Goal: Task Accomplishment & Management: Complete application form

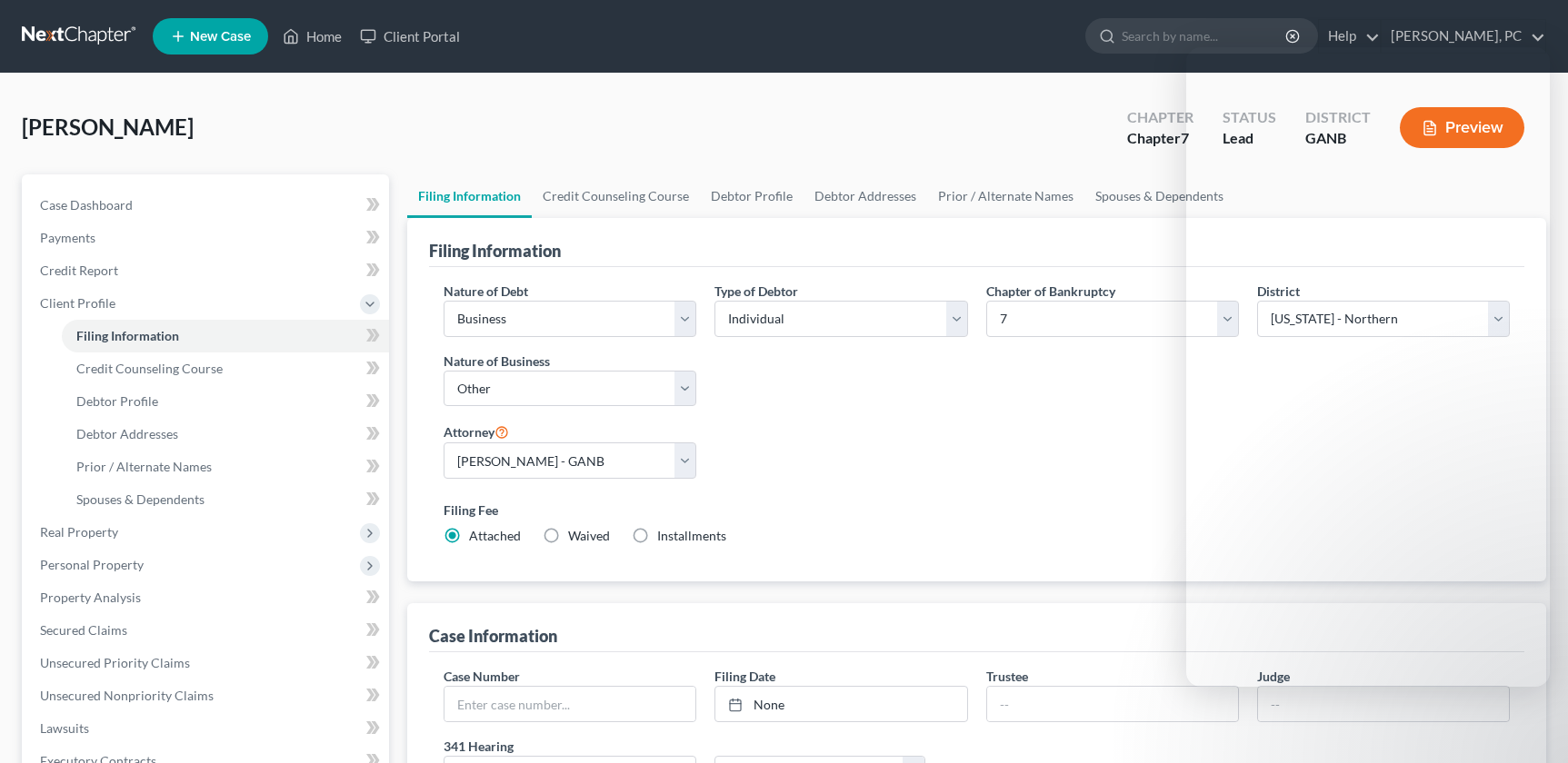
select select "0"
select select "3"
select select "0"
select select "19"
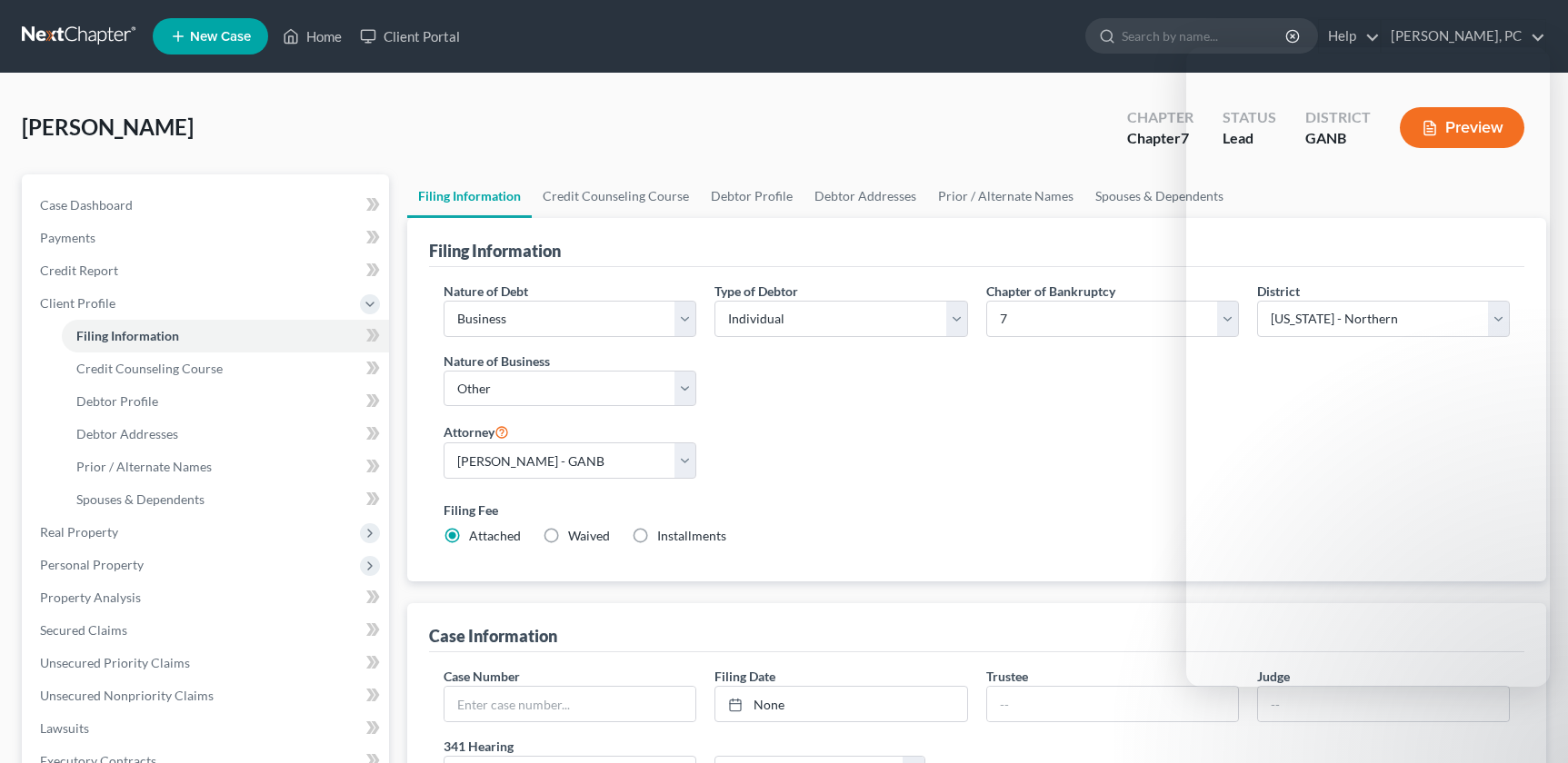
select select "0"
select select "10"
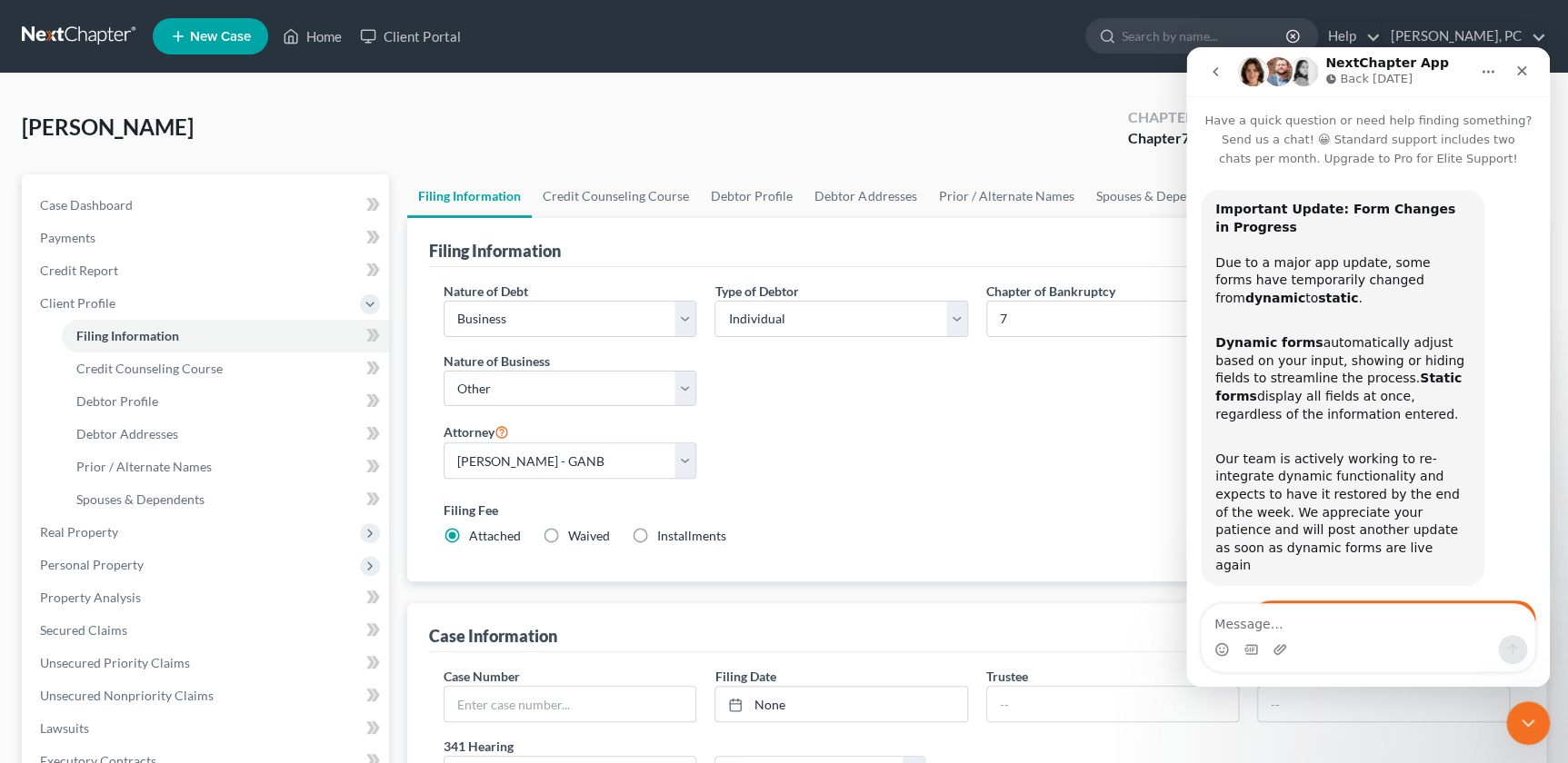
scroll to position [241, 0]
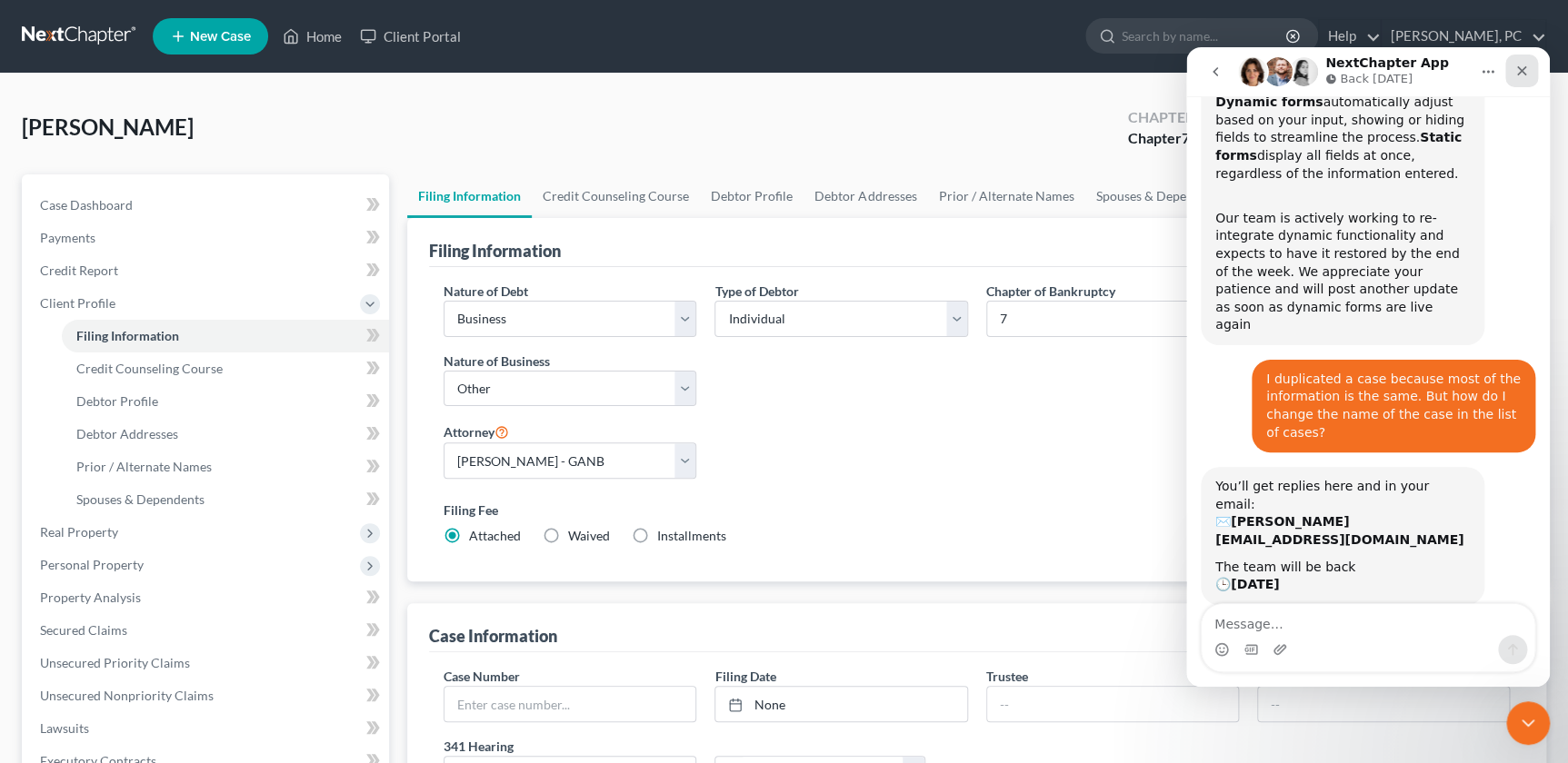
click at [1529, 70] on div "Close" at bounding box center [1521, 70] width 32 height 32
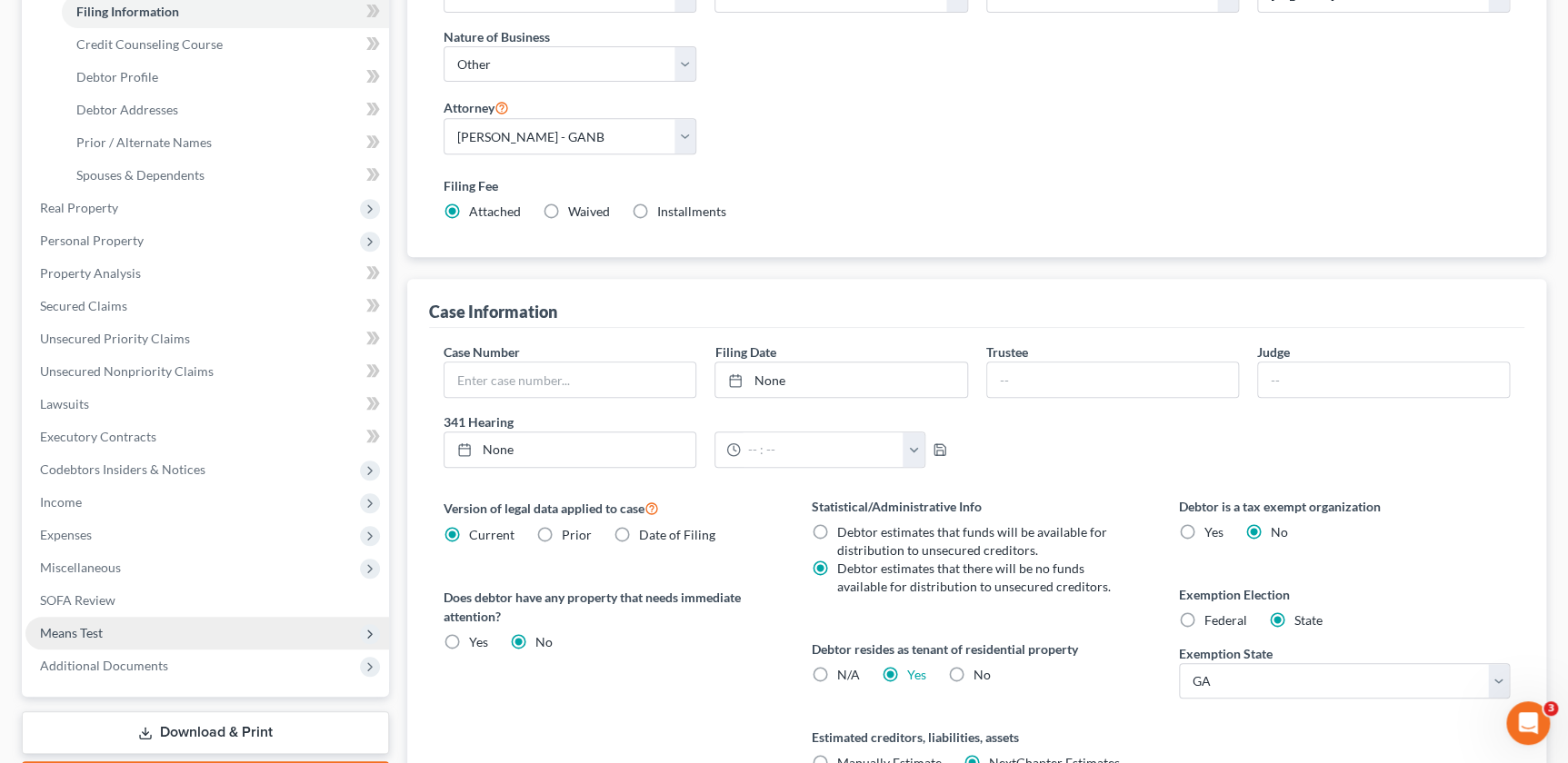
scroll to position [248, 0]
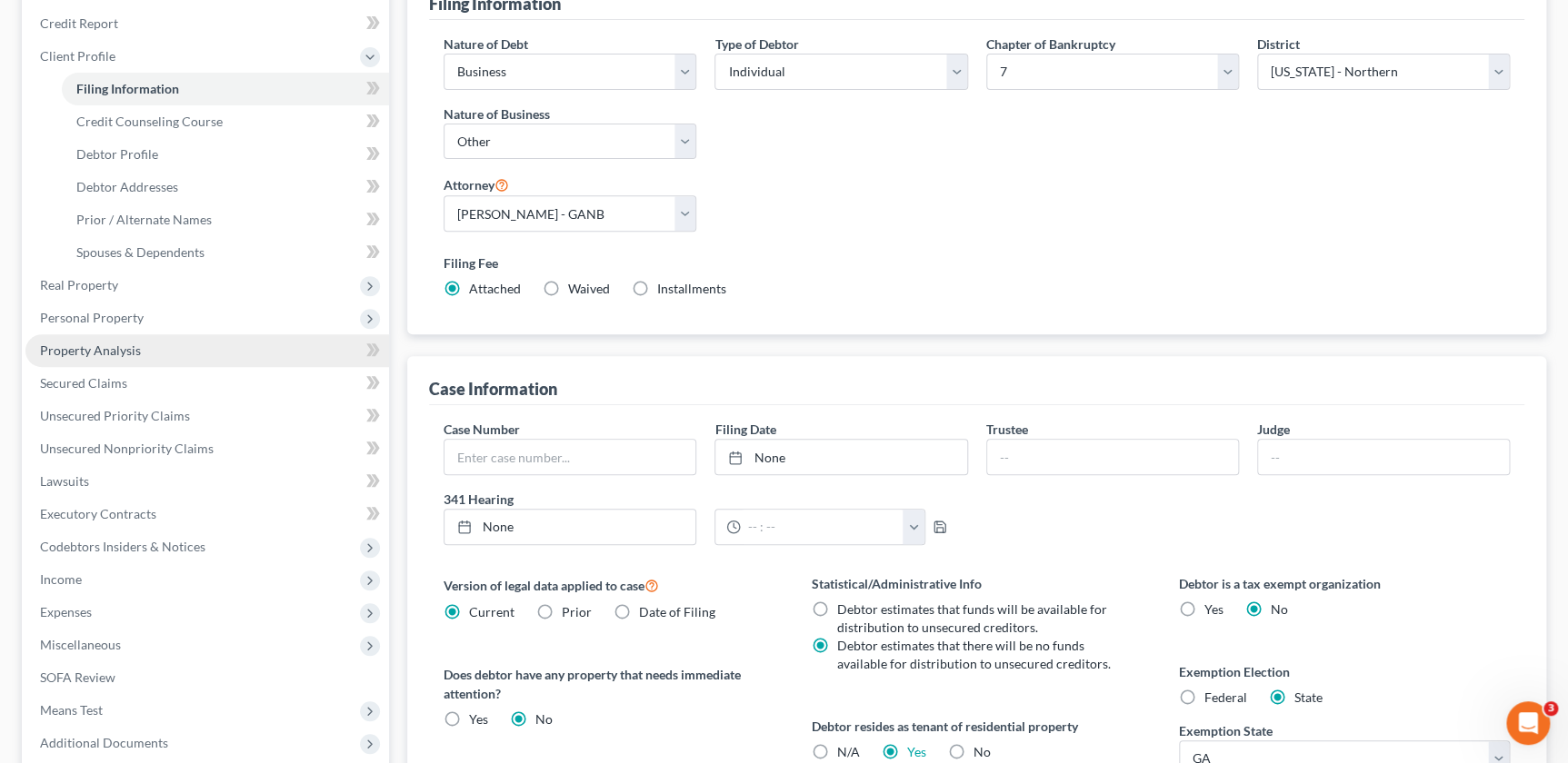
click at [79, 345] on span "Property Analysis" at bounding box center [90, 350] width 101 height 16
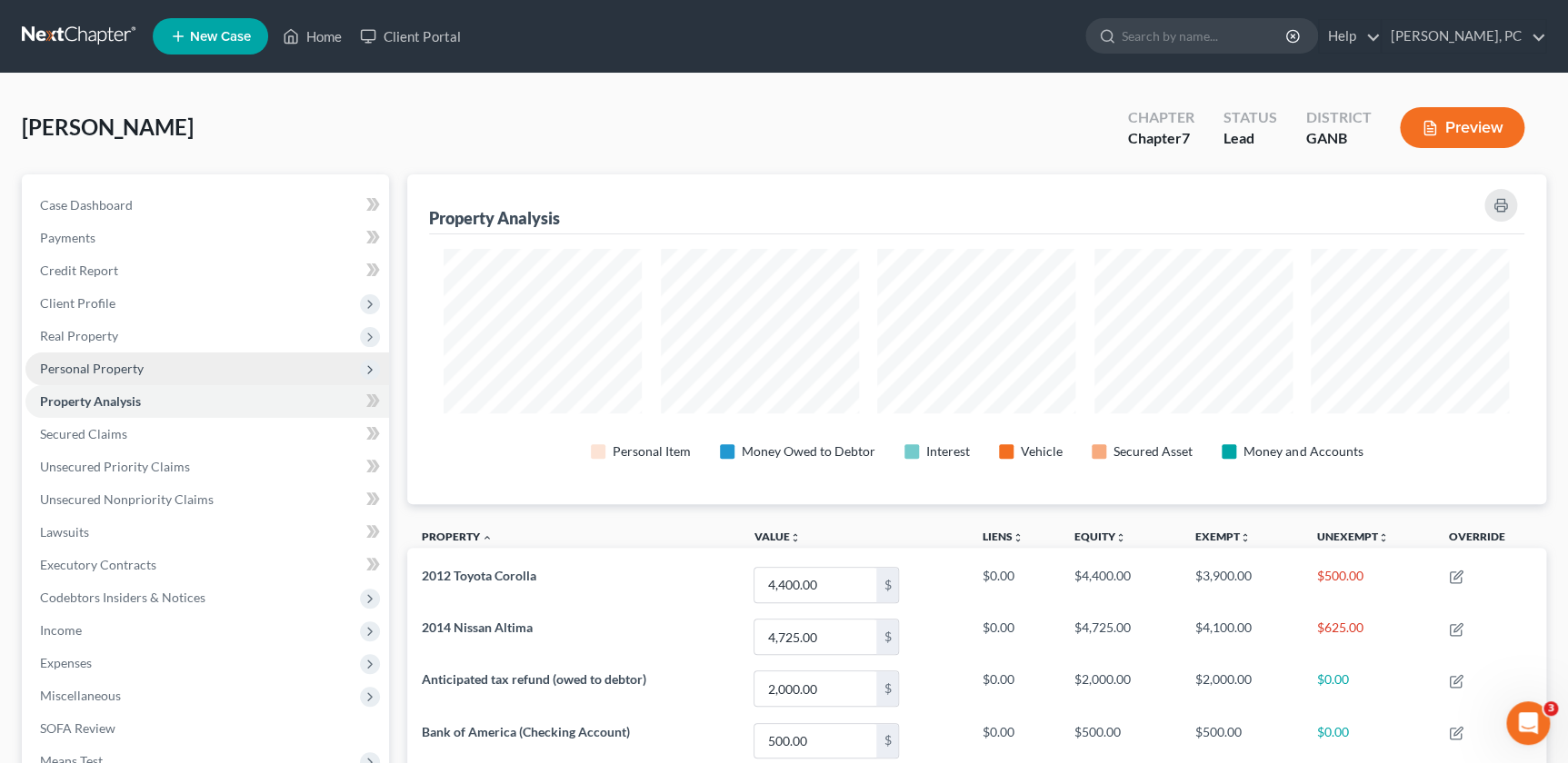
click at [80, 361] on span "Personal Property" at bounding box center [92, 368] width 104 height 16
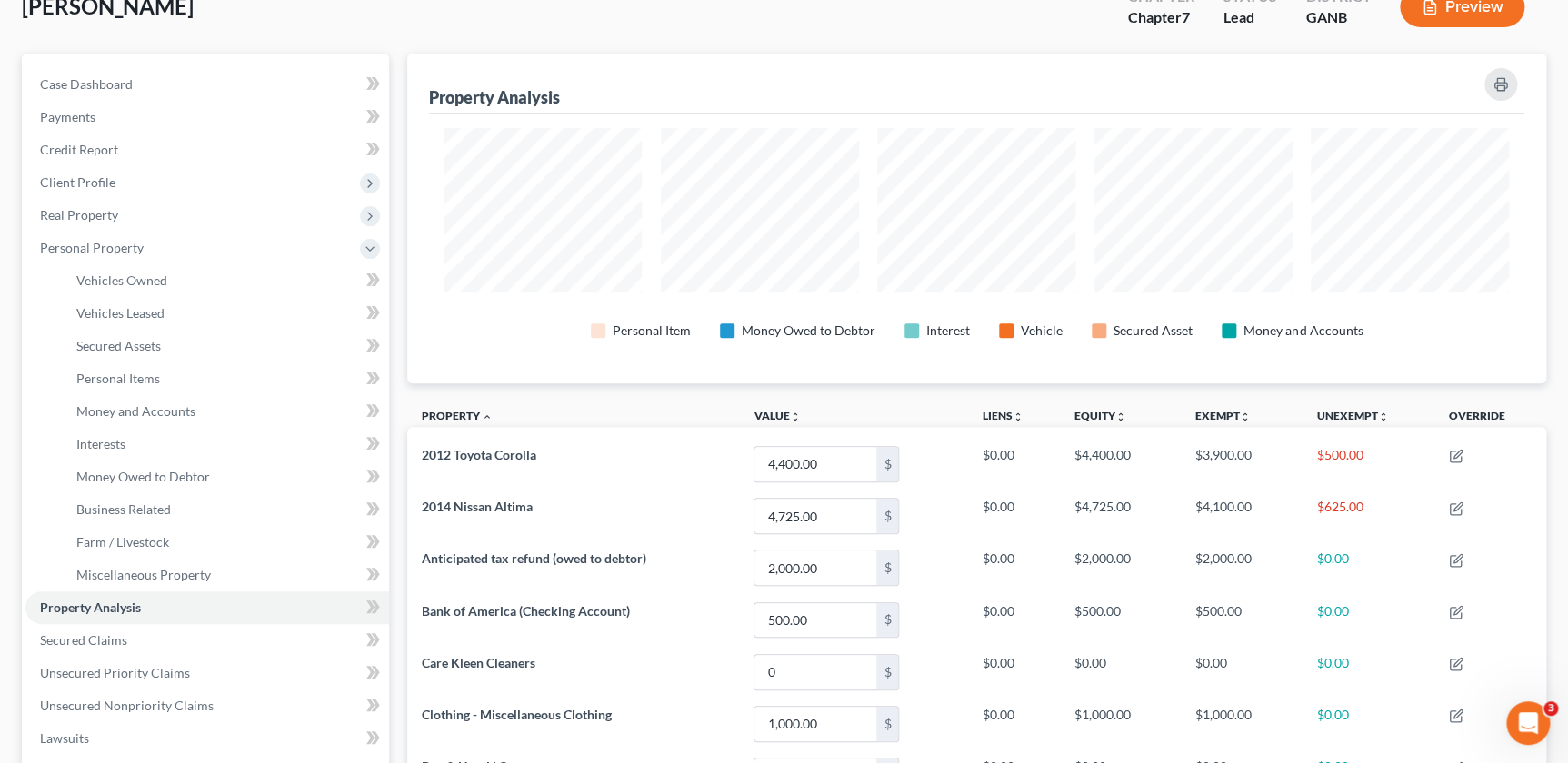
scroll to position [164, 0]
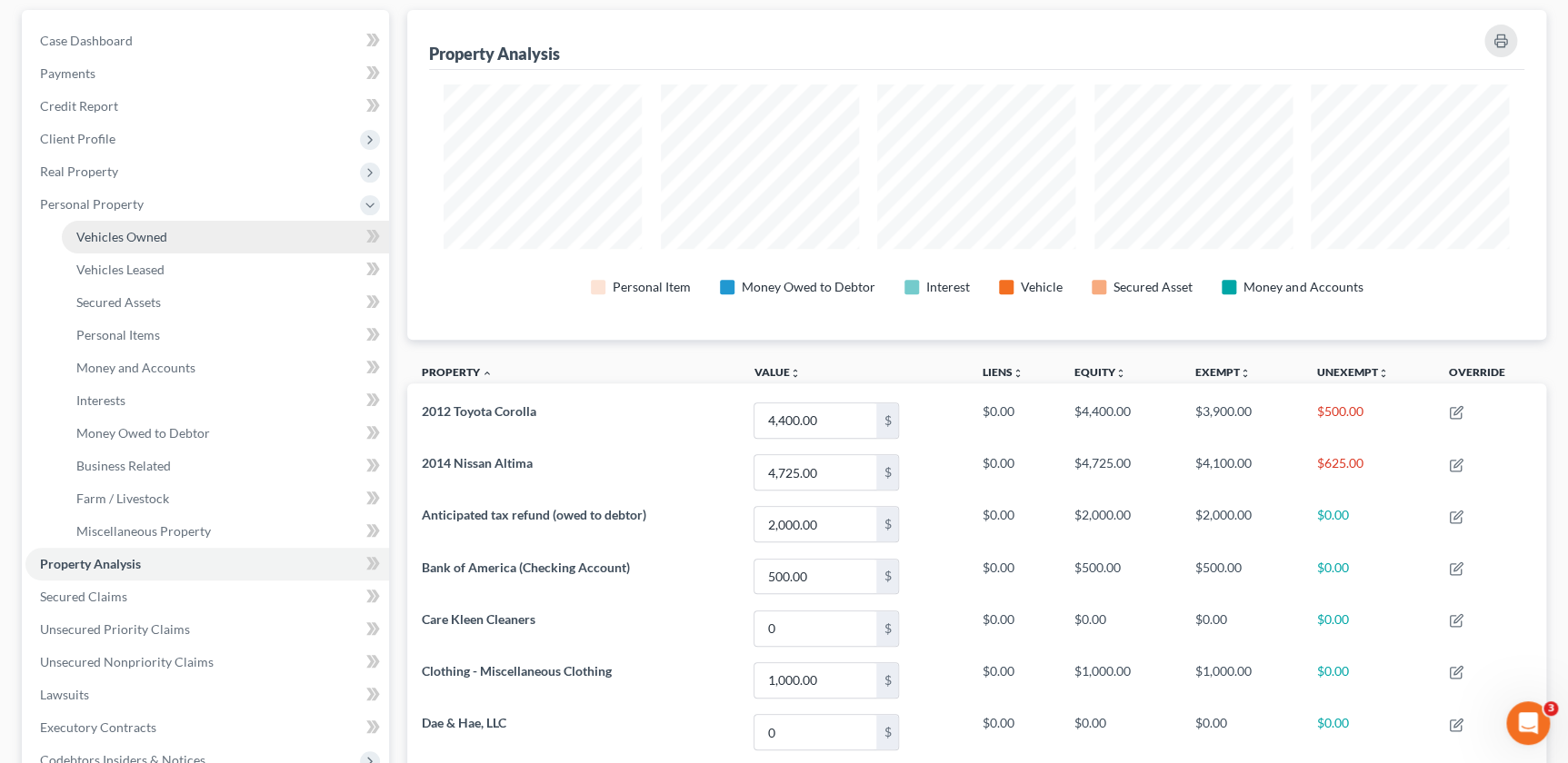
click at [129, 233] on span "Vehicles Owned" at bounding box center [121, 236] width 91 height 16
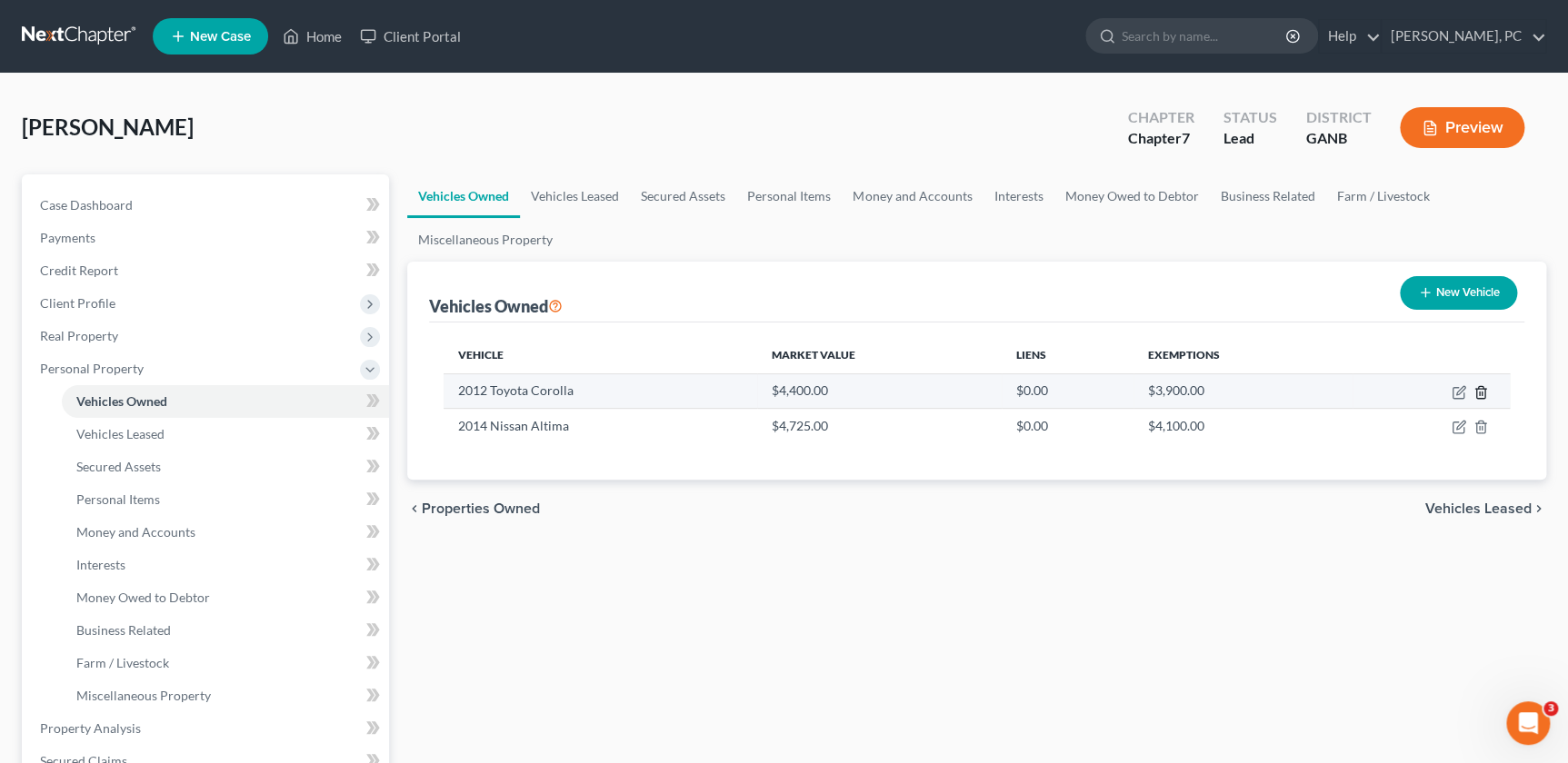
click at [1485, 390] on icon "button" at bounding box center [1480, 392] width 8 height 12
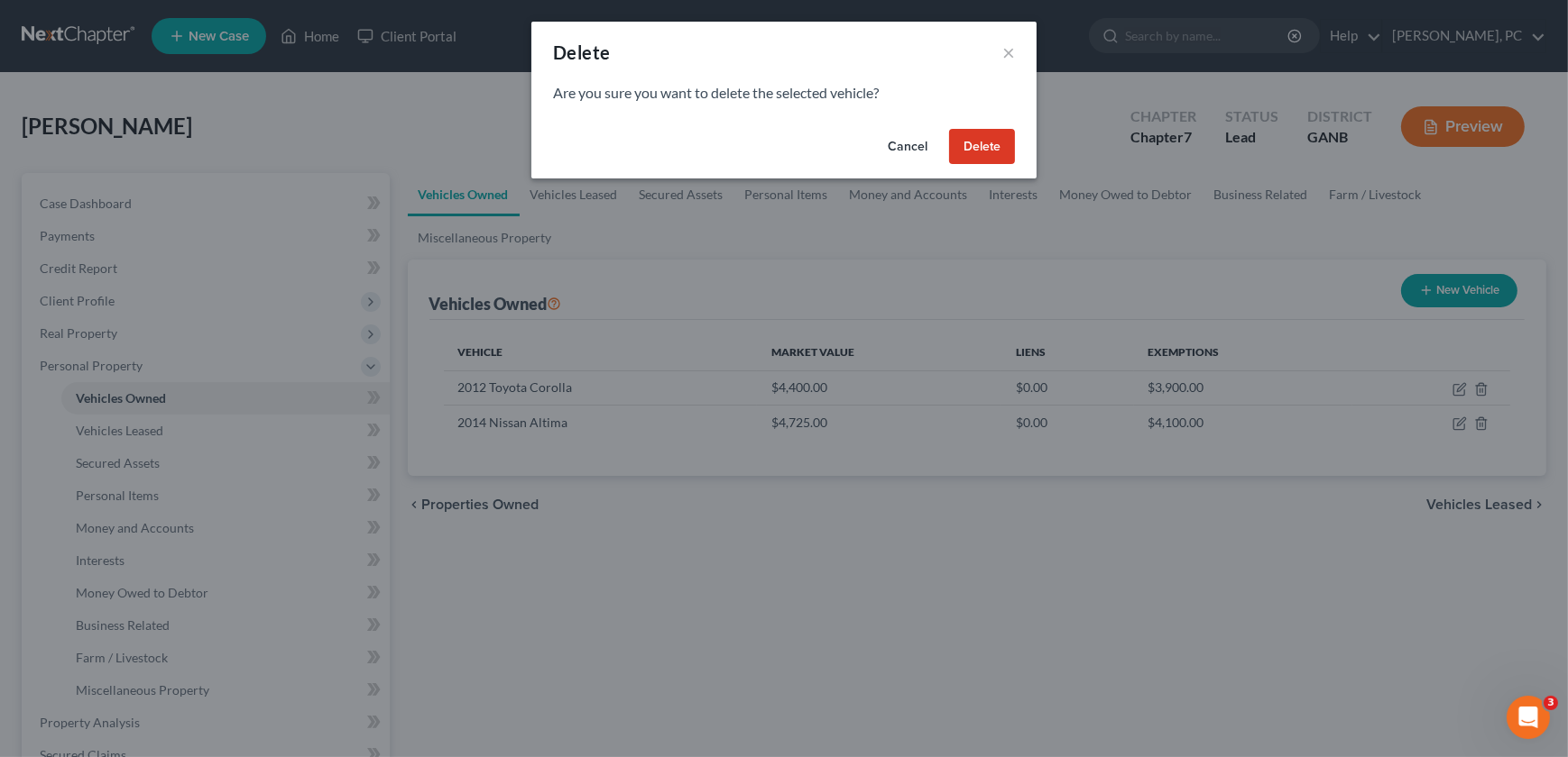
click at [973, 143] on button "Delete" at bounding box center [982, 146] width 66 height 36
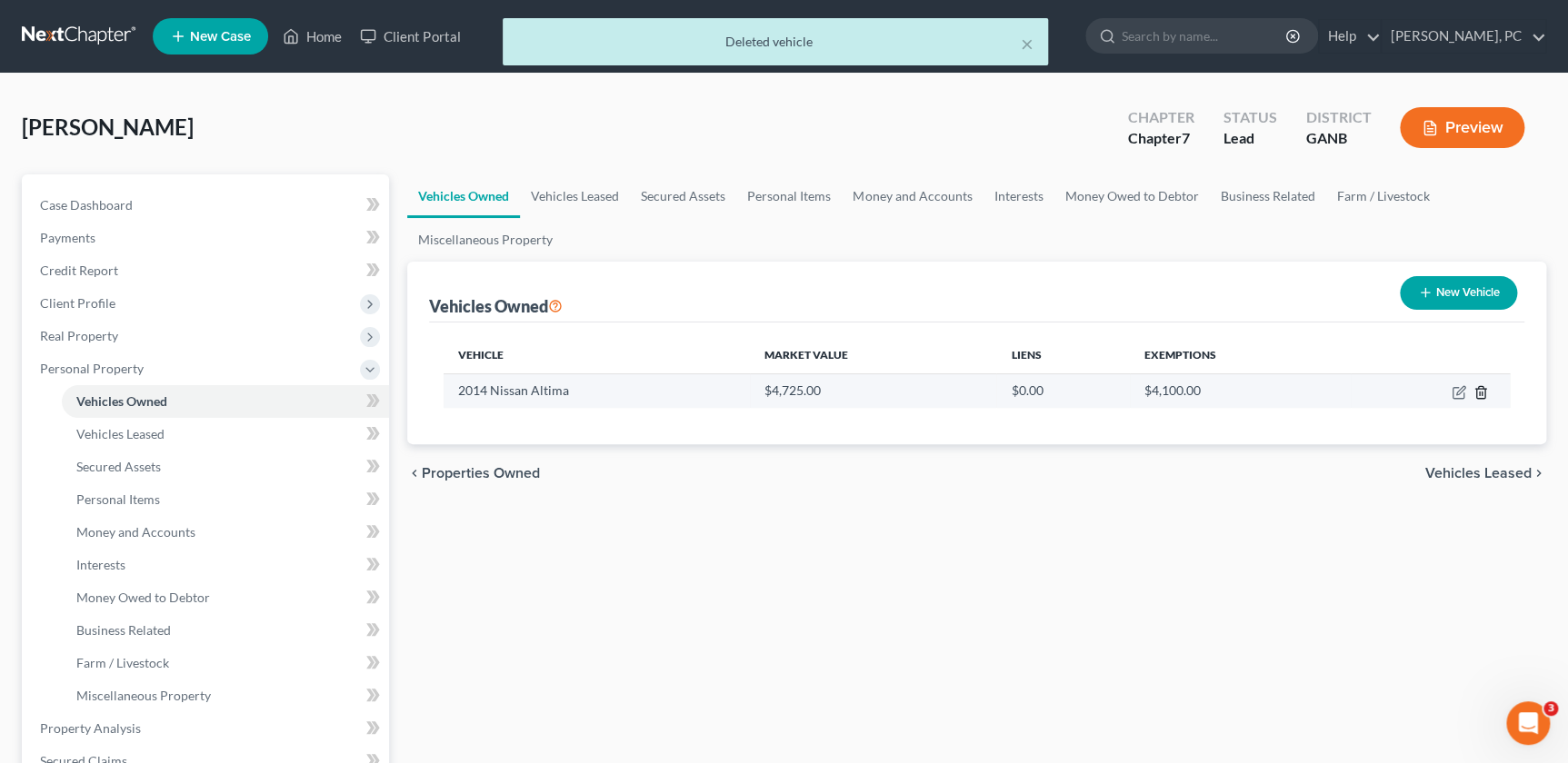
click at [1485, 390] on icon "button" at bounding box center [1481, 393] width 15 height 15
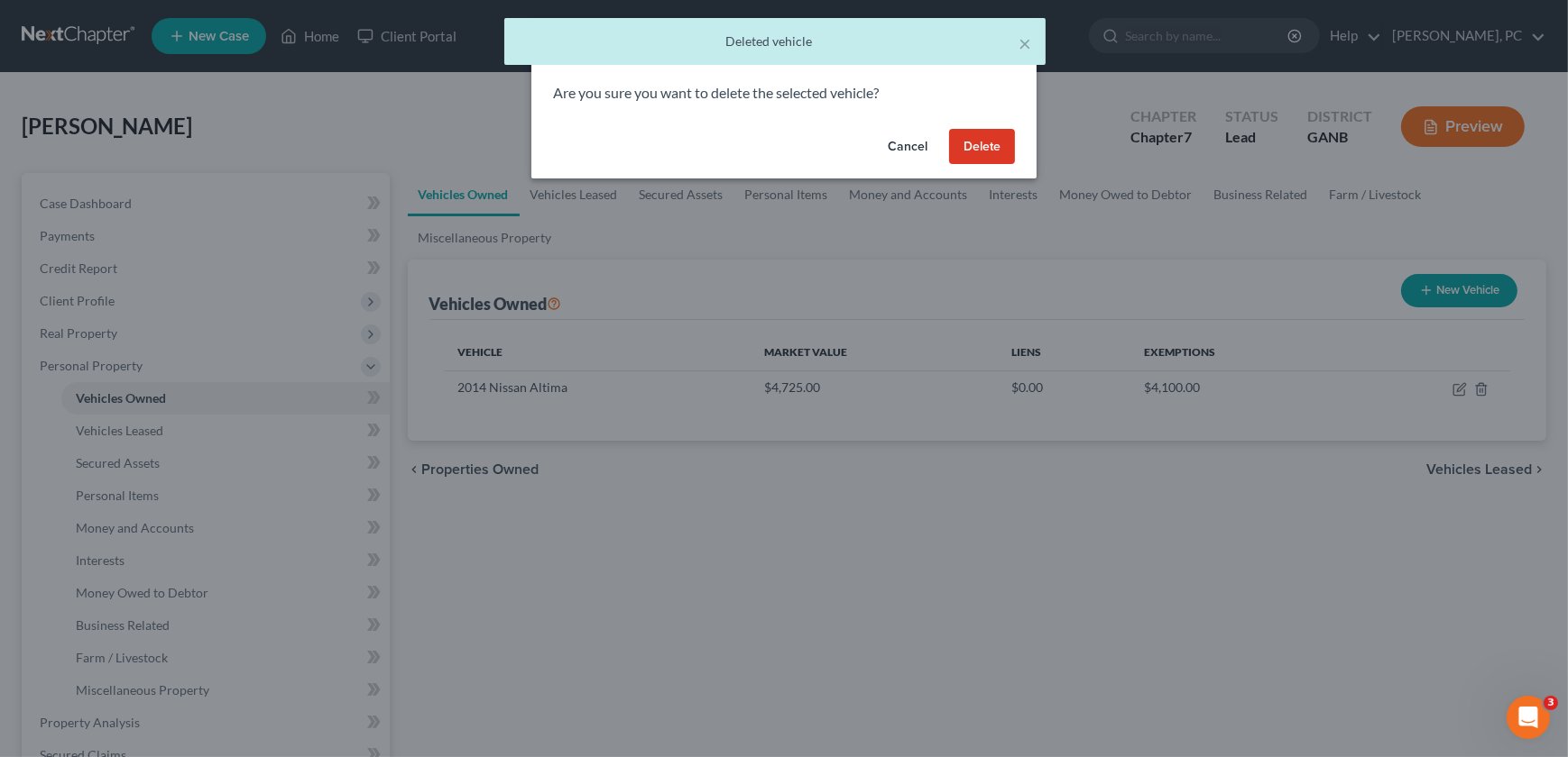
click at [983, 143] on button "Delete" at bounding box center [982, 146] width 66 height 36
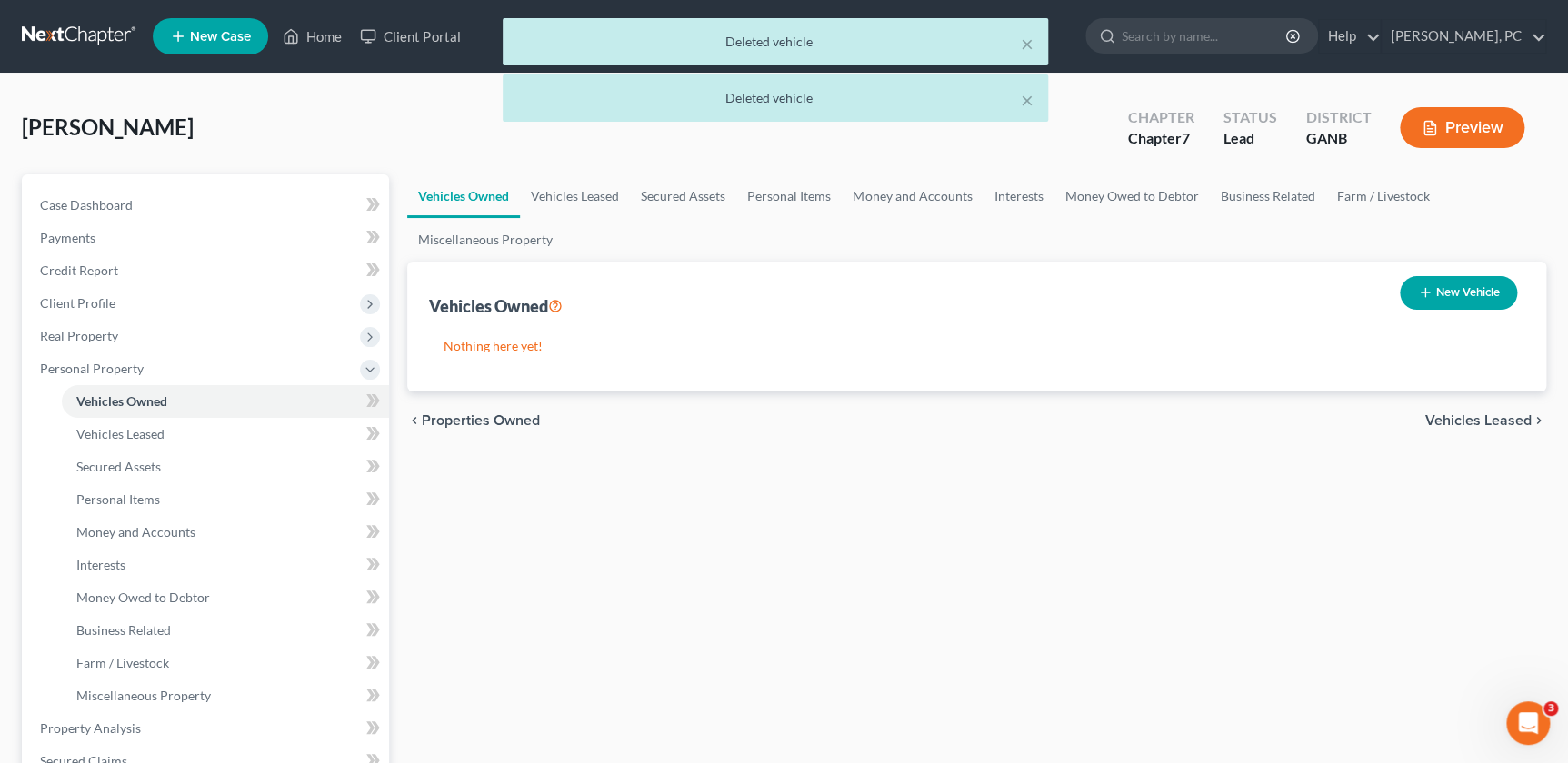
click at [1434, 290] on button "New Vehicle" at bounding box center [1459, 293] width 117 height 33
select select "0"
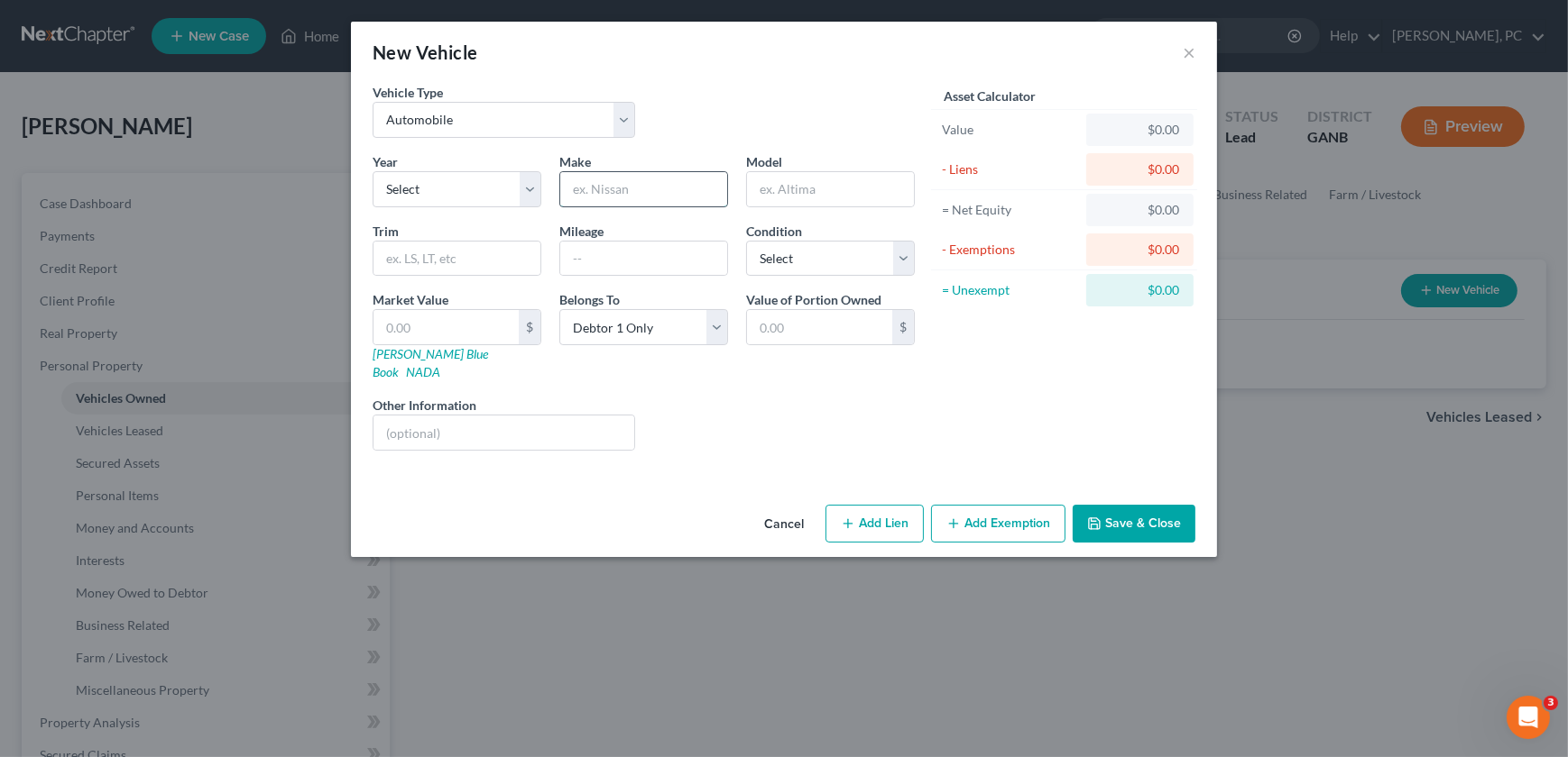
click at [585, 193] on input "text" at bounding box center [643, 189] width 167 height 34
paste input "2014 Toyota Camry"
drag, startPoint x: 602, startPoint y: 188, endPoint x: 571, endPoint y: 191, distance: 31.1
click at [571, 191] on input "2014 Toyota Camry" at bounding box center [643, 189] width 167 height 34
type input "Toyota Camry"
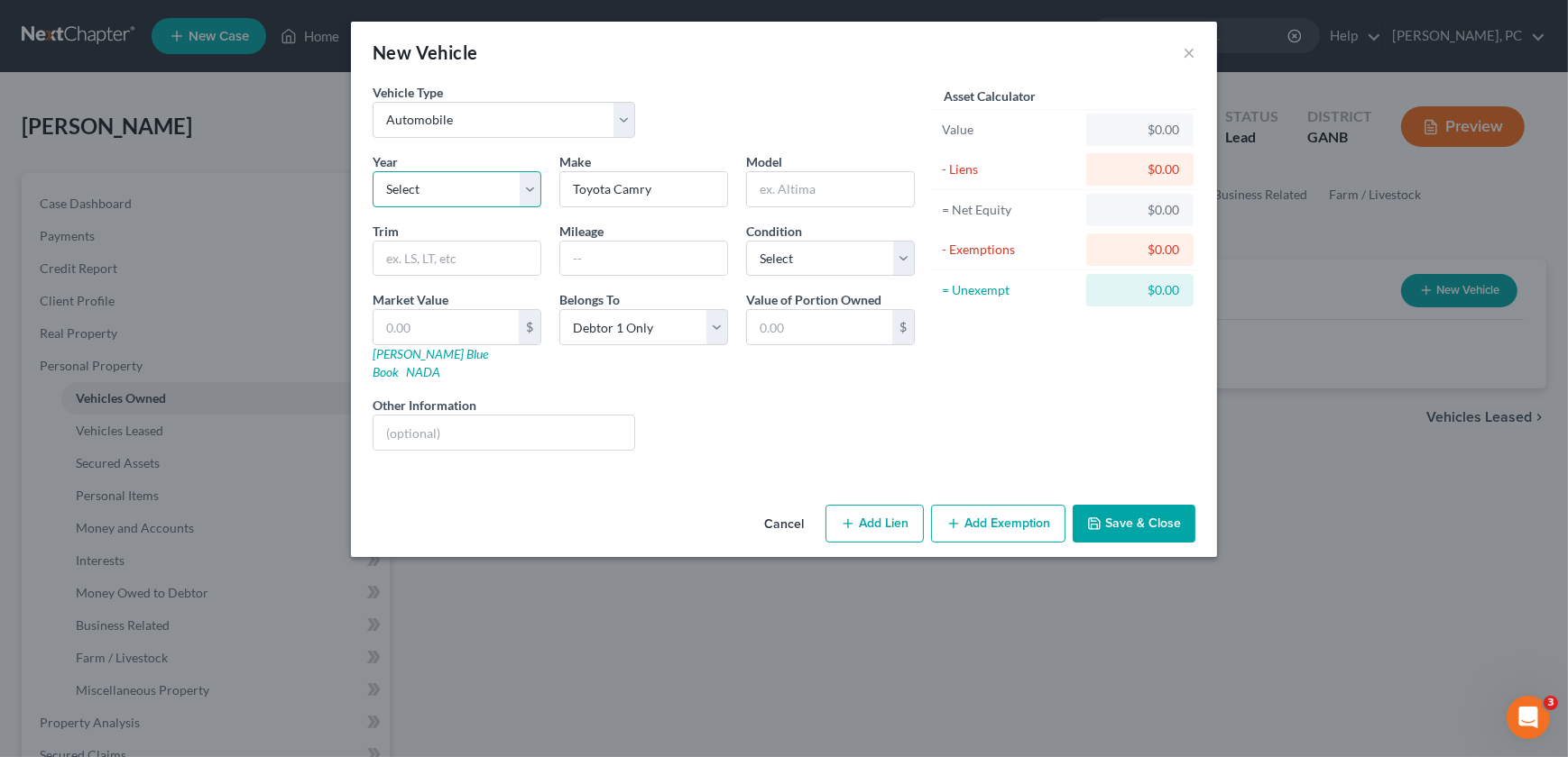
click at [470, 189] on select "Select 2026 2025 2024 2023 2022 2021 2020 2019 2018 2017 2016 2015 2014 2013 20…" at bounding box center [456, 189] width 168 height 36
select select "12"
click at [373, 171] on select "Select 2026 2025 2024 2023 2022 2021 2020 2019 2018 2017 2016 2015 2014 2013 20…" at bounding box center [456, 189] width 168 height 36
drag, startPoint x: 572, startPoint y: 189, endPoint x: 558, endPoint y: 189, distance: 14.0
click at [558, 189] on div "Make * Toyota Camry" at bounding box center [643, 180] width 187 height 55
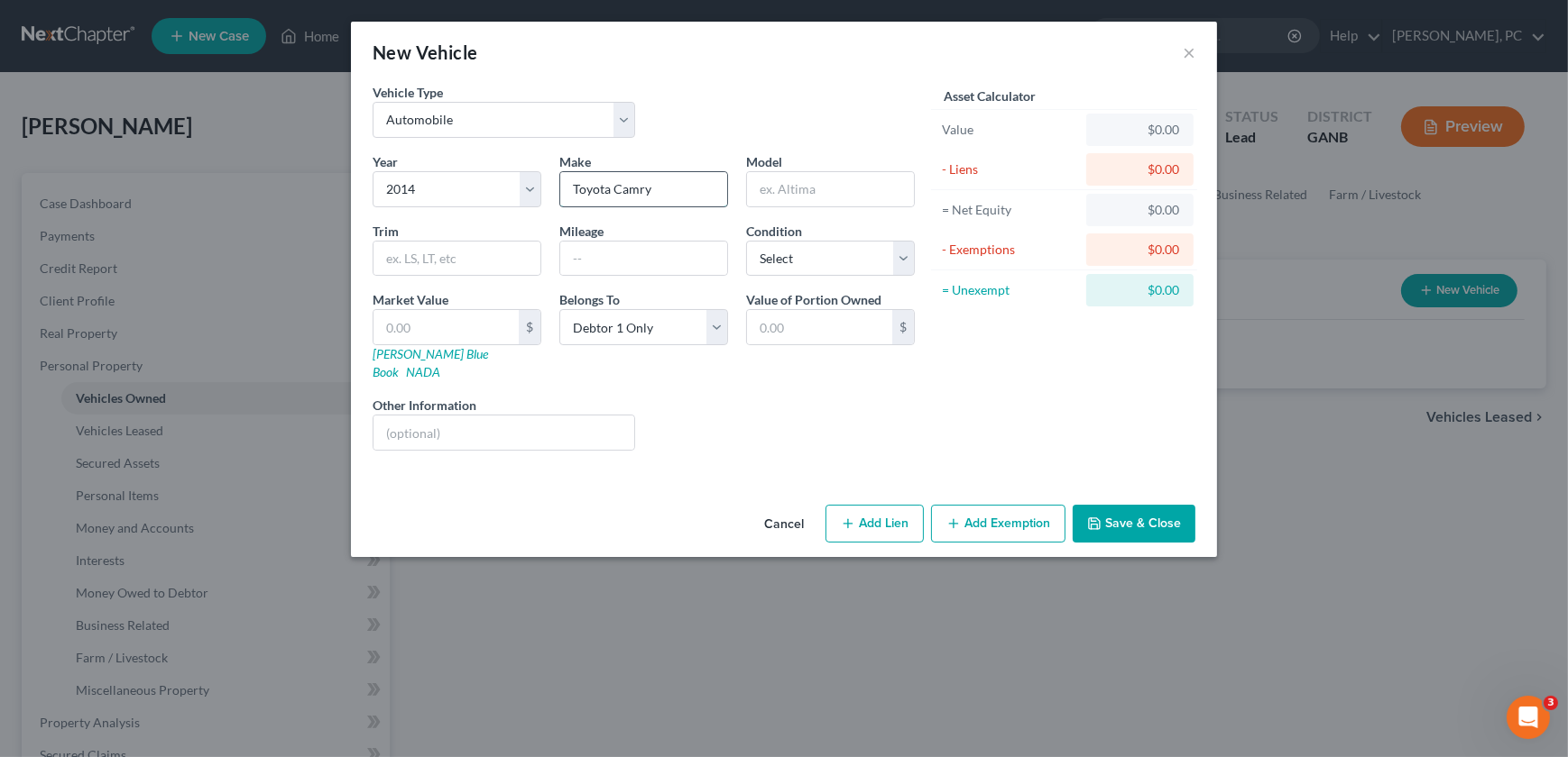
drag, startPoint x: 611, startPoint y: 189, endPoint x: 662, endPoint y: 198, distance: 51.8
click at [662, 198] on input "Toyota Camry" at bounding box center [643, 189] width 167 height 34
type input "Toyota"
click at [742, 184] on div "Model" at bounding box center [830, 180] width 187 height 55
click at [746, 184] on div at bounding box center [830, 189] width 168 height 36
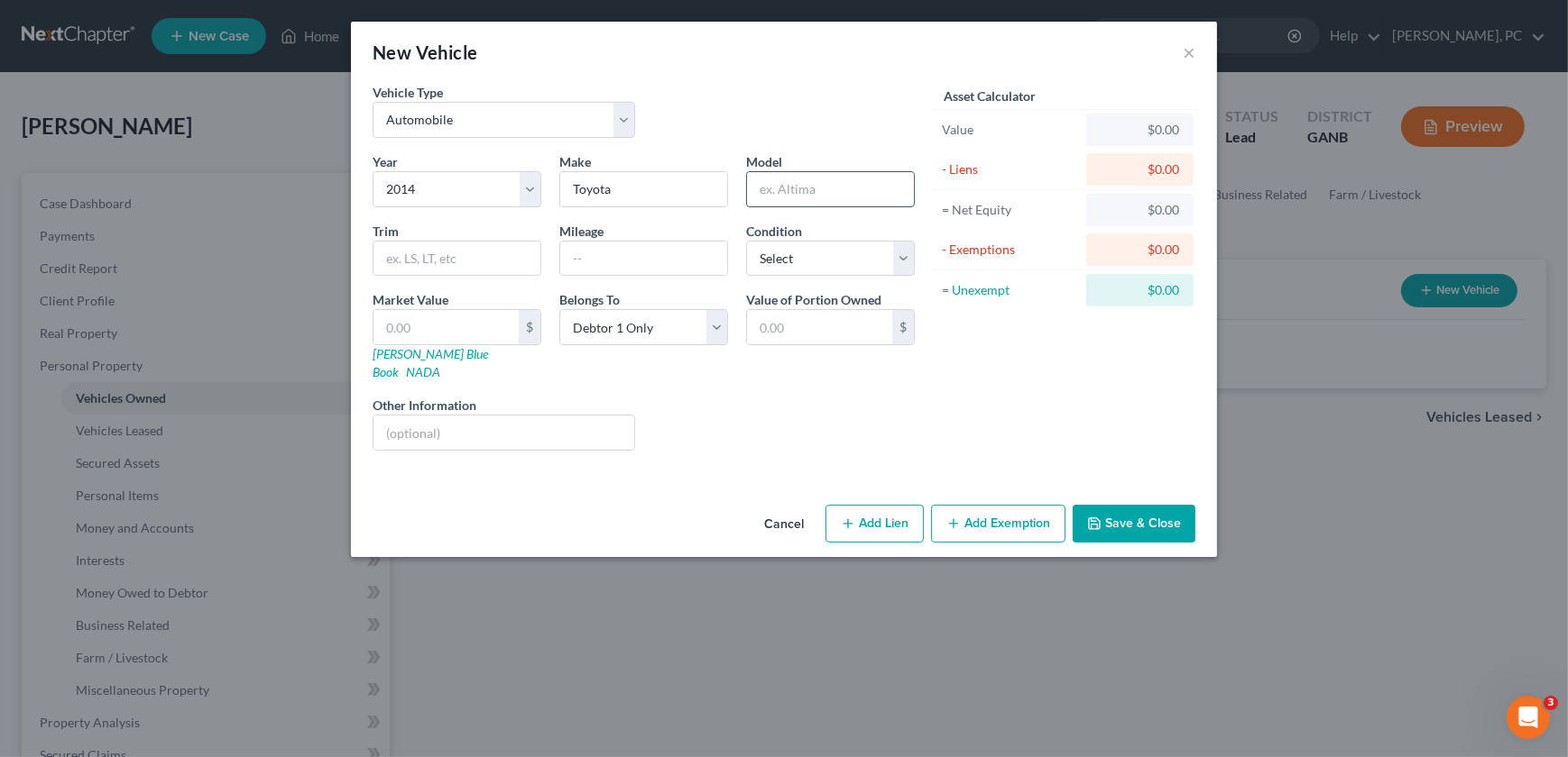
click at [794, 199] on input "text" at bounding box center [830, 189] width 167 height 34
paste input "Camry"
click at [758, 189] on input "Camry" at bounding box center [830, 189] width 167 height 34
type input "Camry"
click at [894, 250] on select "Select Excellent Very Good Good Fair Poor" at bounding box center [830, 258] width 168 height 36
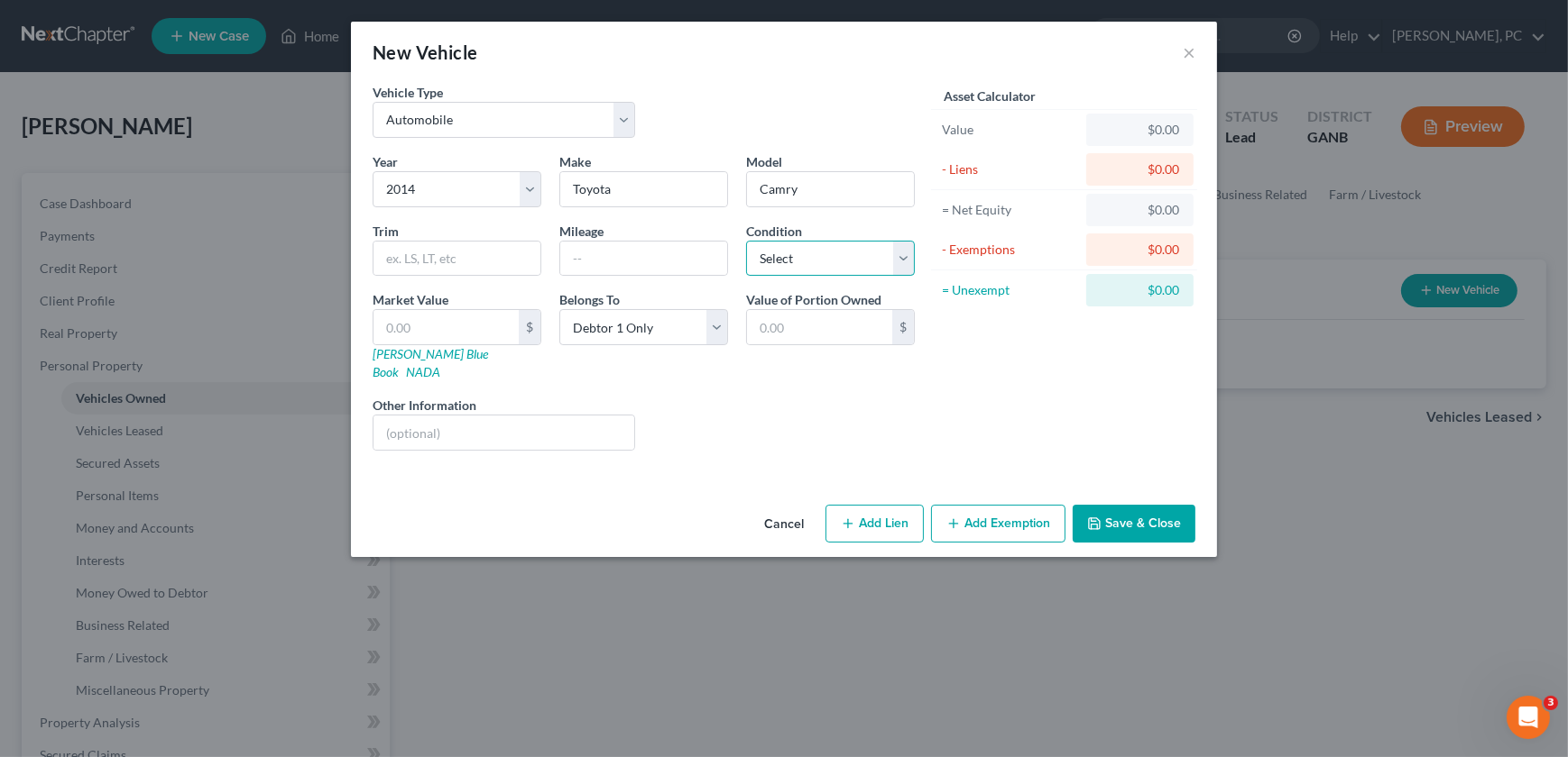
select select "2"
click at [746, 241] on select "Select Excellent Very Good Good Fair Poor" at bounding box center [830, 258] width 168 height 36
click at [440, 326] on input "text" at bounding box center [446, 327] width 145 height 34
type input "6,000"
type input "6,000.00"
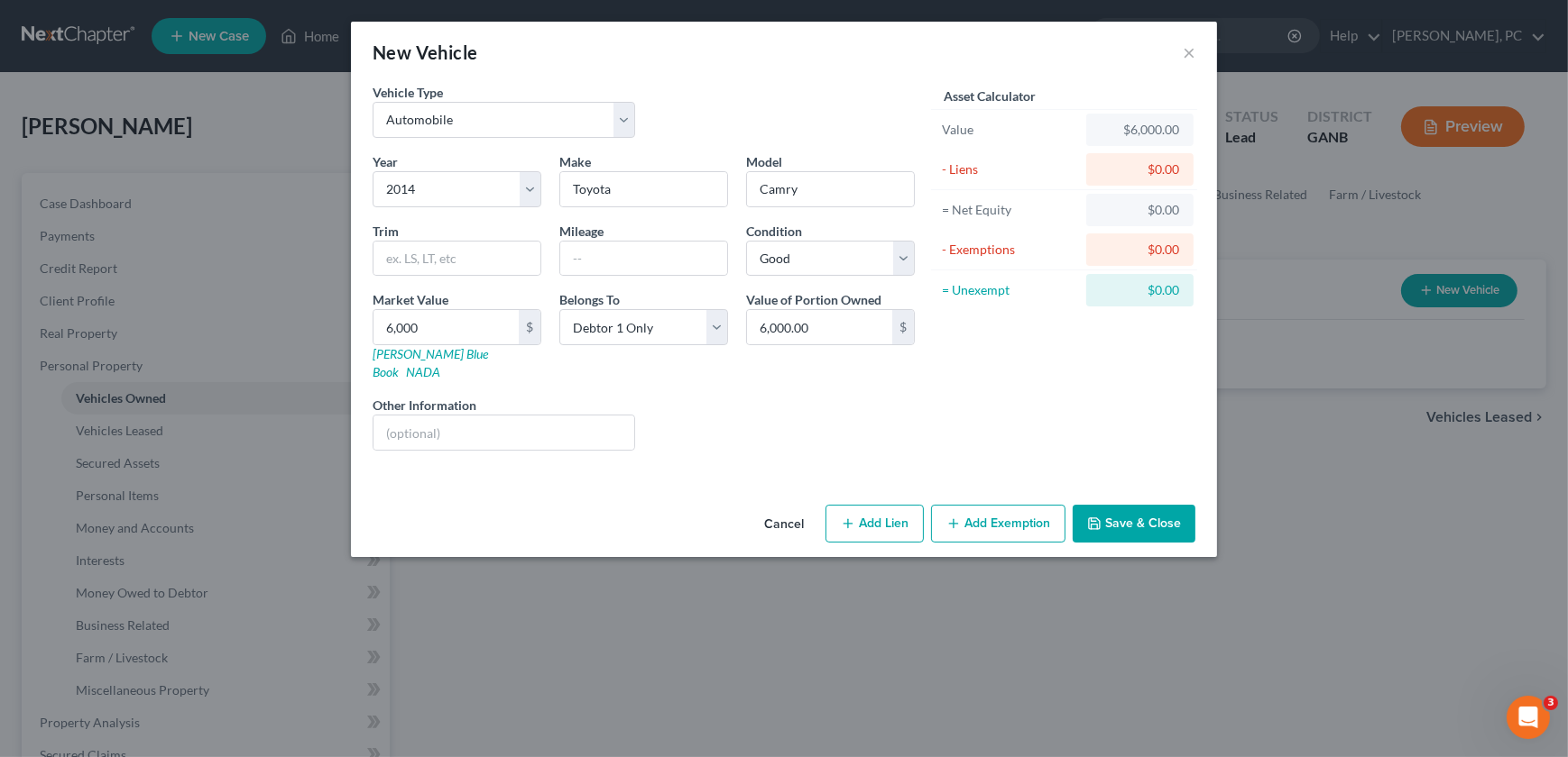
click at [1010, 508] on button "Add Exemption" at bounding box center [998, 523] width 134 height 38
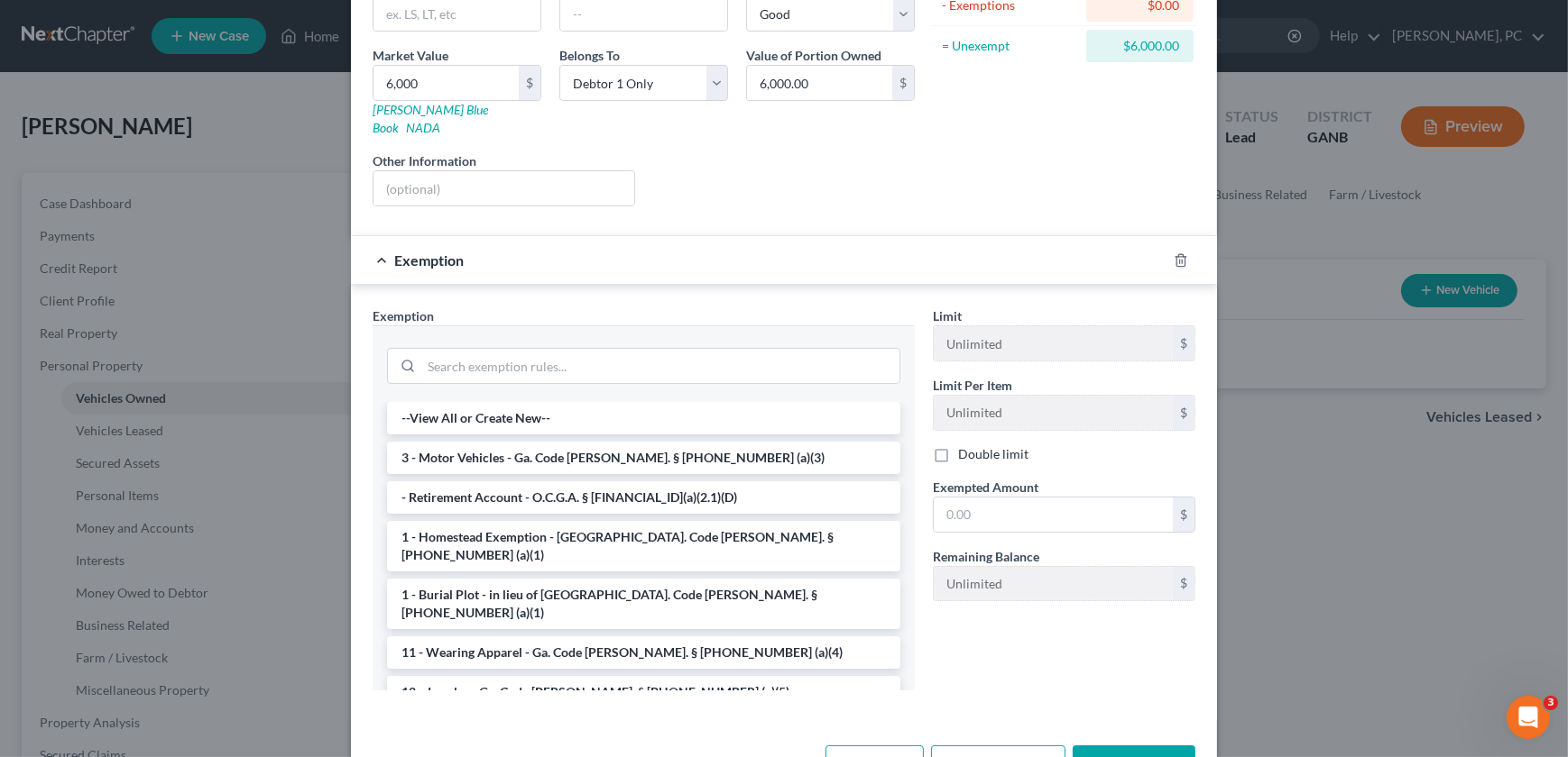
scroll to position [246, 0]
click at [507, 441] on li "3 - Motor Vehicles - Ga. Code [PERSON_NAME]. § [PHONE_NUMBER] (a)(3)" at bounding box center [644, 456] width 513 height 32
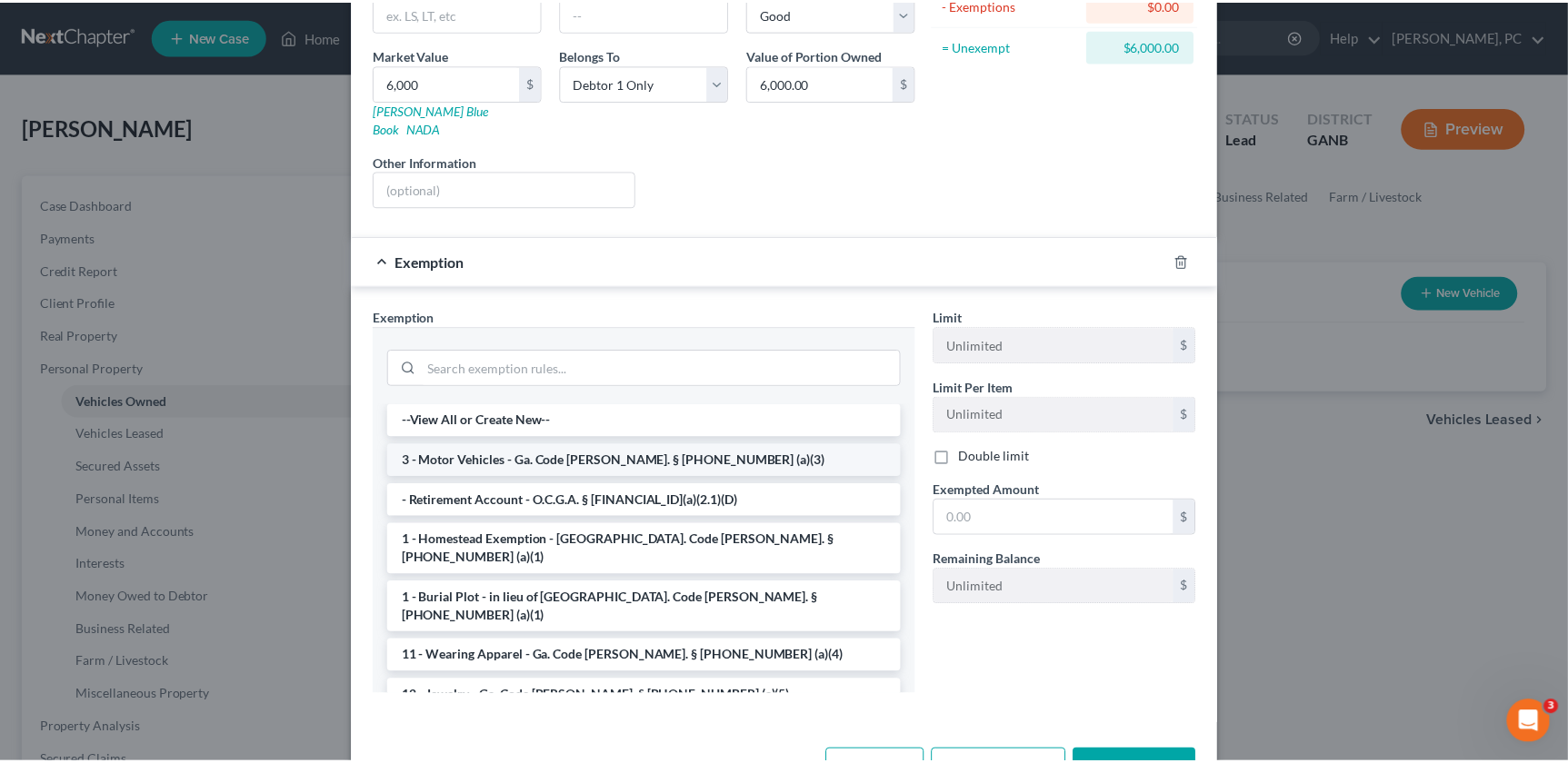
scroll to position [201, 0]
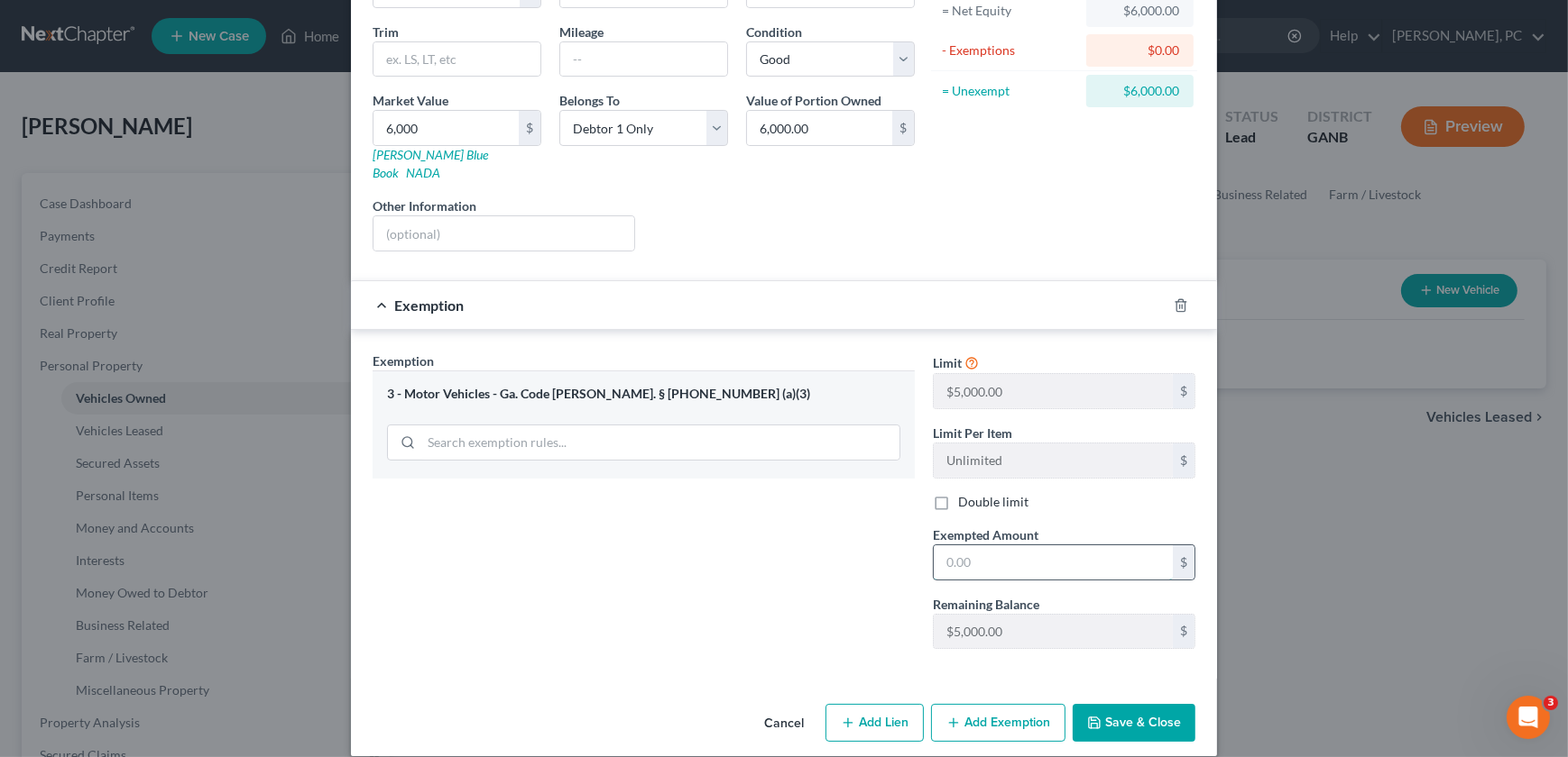
click at [986, 545] on input "text" at bounding box center [1054, 562] width 239 height 34
type input "5,000"
click at [1136, 705] on button "Save & Close" at bounding box center [1133, 723] width 122 height 38
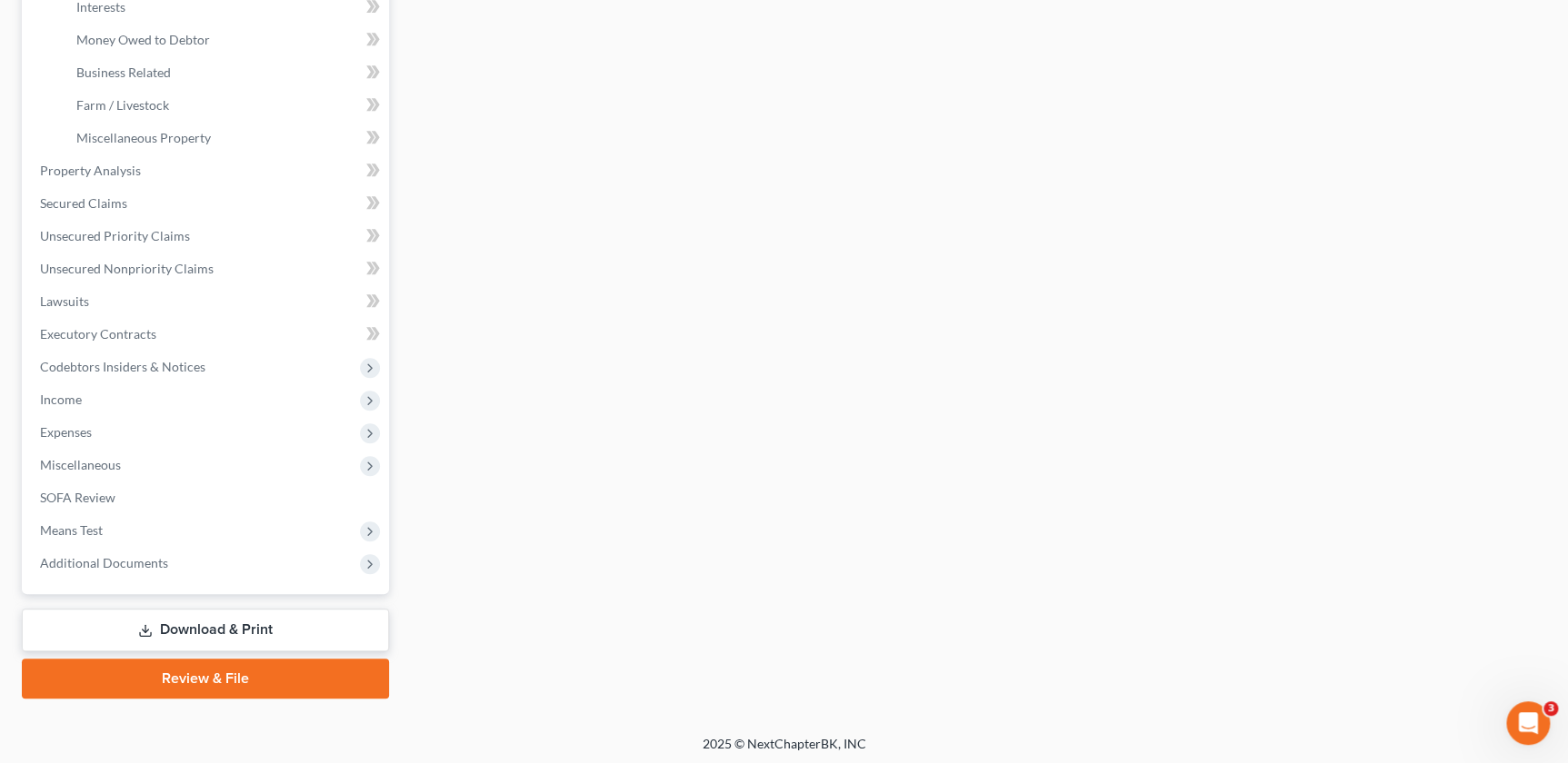
scroll to position [560, 0]
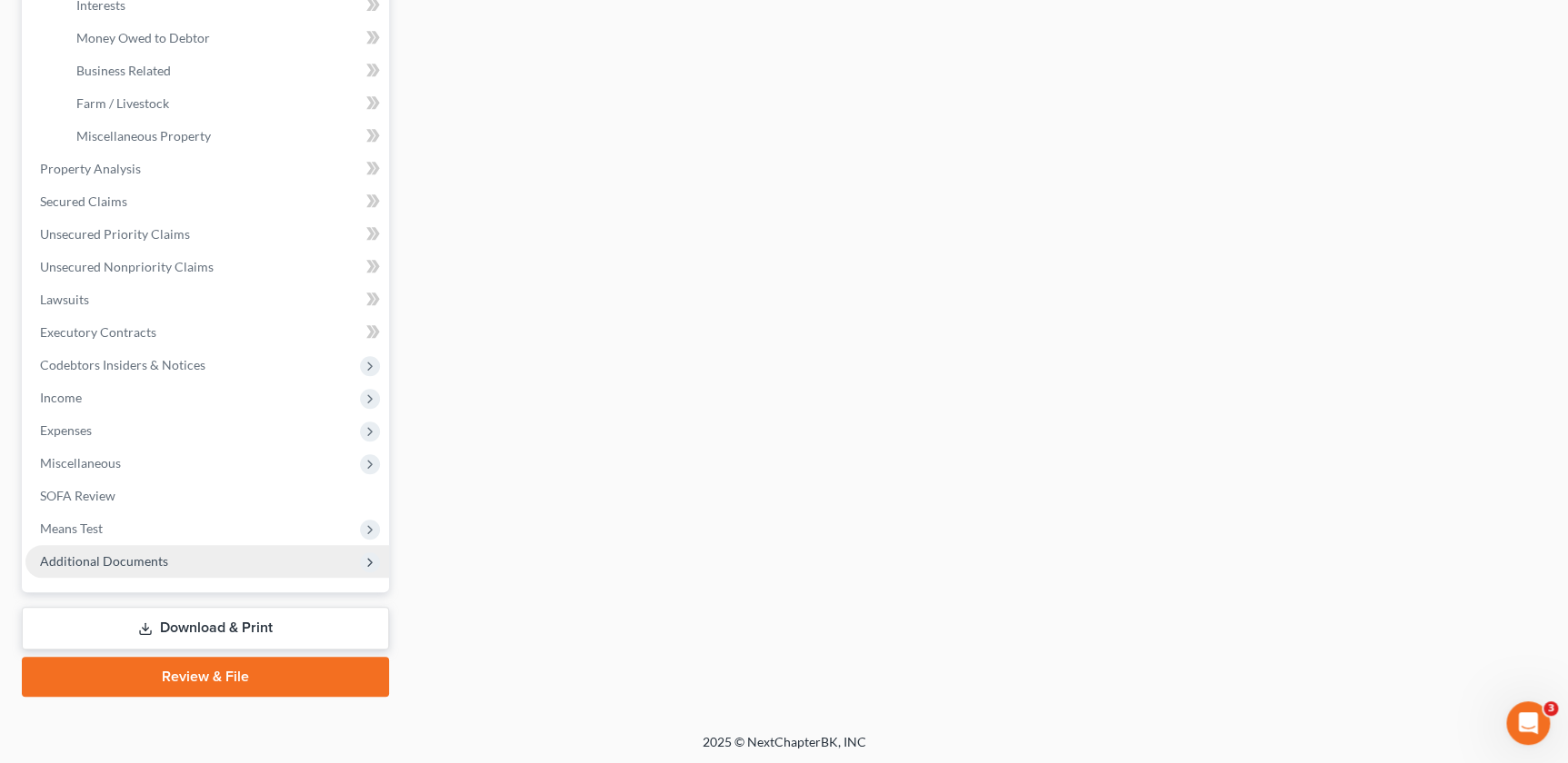
click at [237, 562] on span "Additional Documents" at bounding box center [207, 561] width 363 height 32
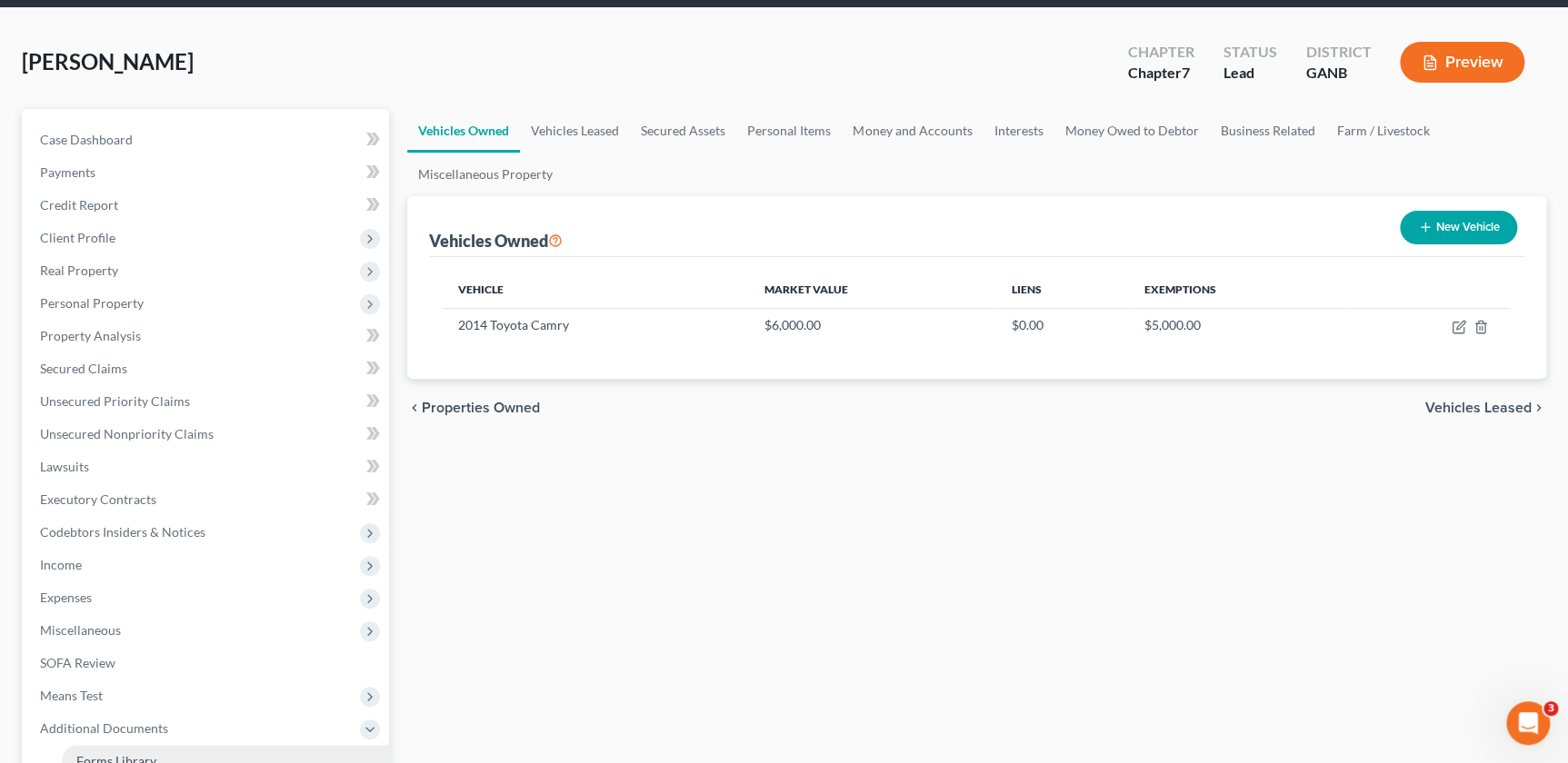
scroll to position [0, 0]
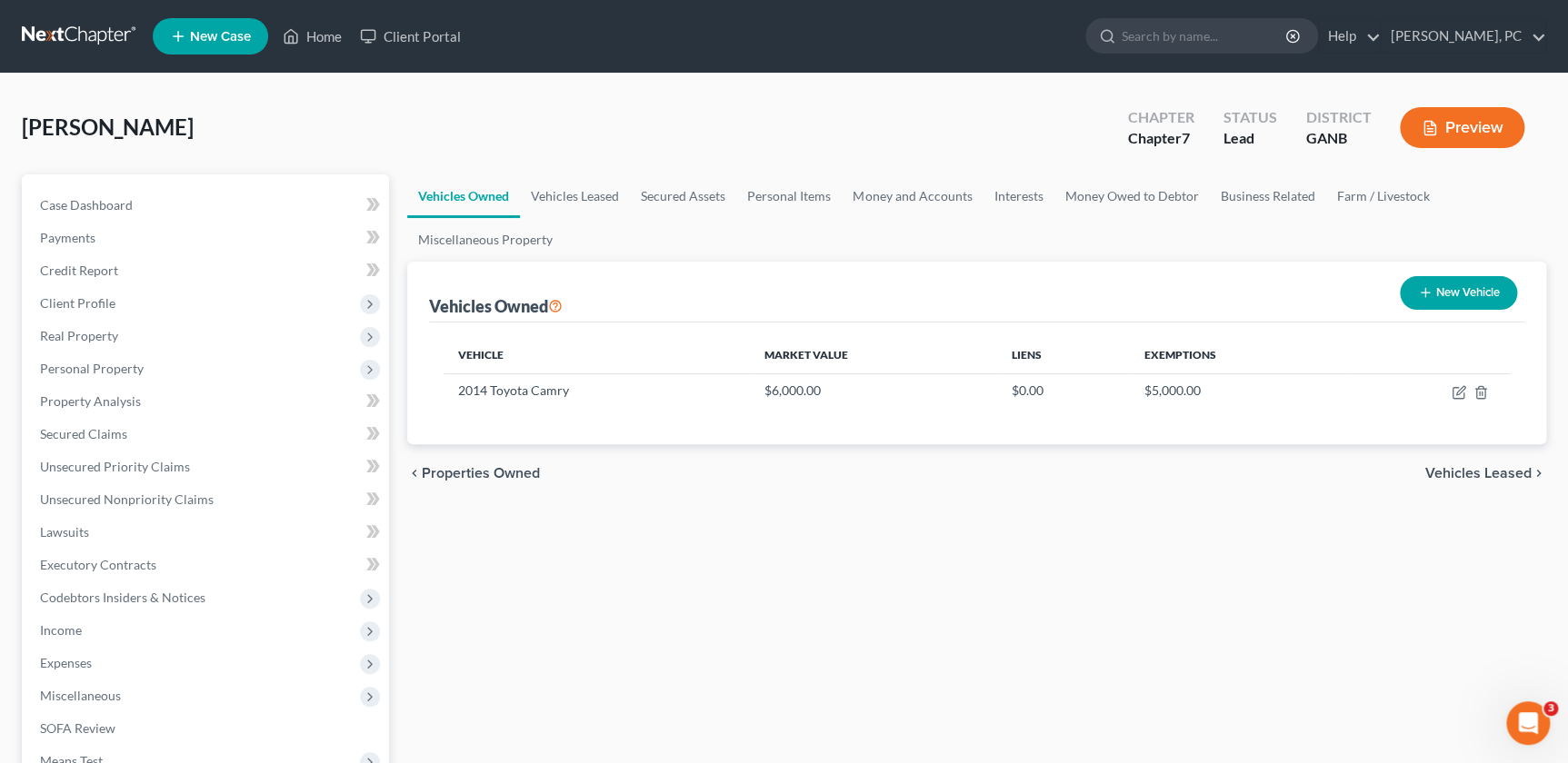
click at [81, 131] on span "[PERSON_NAME]" at bounding box center [108, 127] width 172 height 26
click at [93, 127] on span "[PERSON_NAME]" at bounding box center [108, 127] width 172 height 26
drag, startPoint x: 93, startPoint y: 127, endPoint x: 158, endPoint y: 114, distance: 66.3
click at [158, 114] on div "[PERSON_NAME] Upgraded Chapter Chapter 7 Status Lead District GANB Preview" at bounding box center [784, 134] width 1524 height 79
